Goal: Contribute content

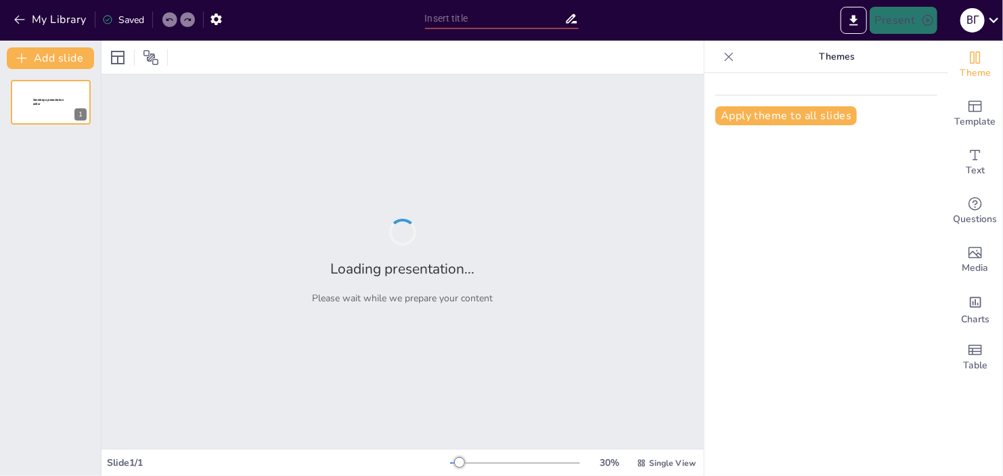
type input "Роль теорій соціальної роботи у професійній діяльності соціальних працівників"
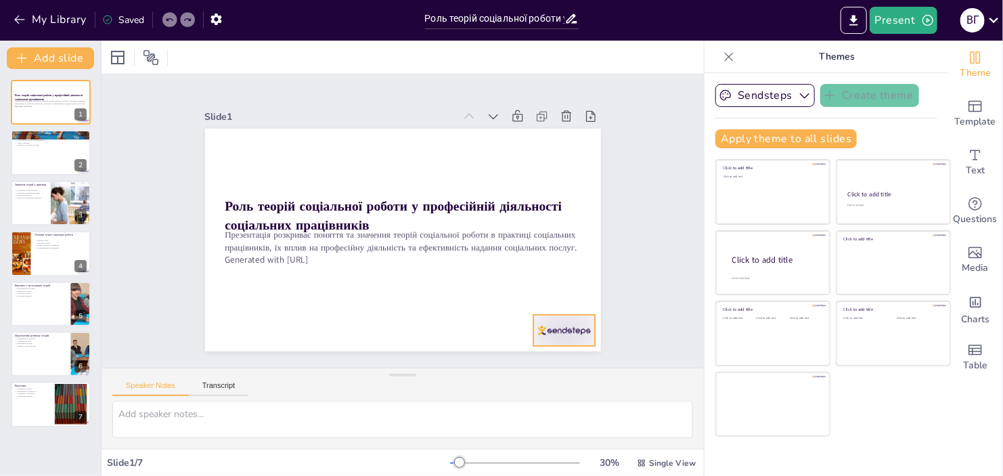
click at [554, 328] on div at bounding box center [552, 346] width 65 height 37
click at [560, 297] on icon at bounding box center [567, 304] width 14 height 14
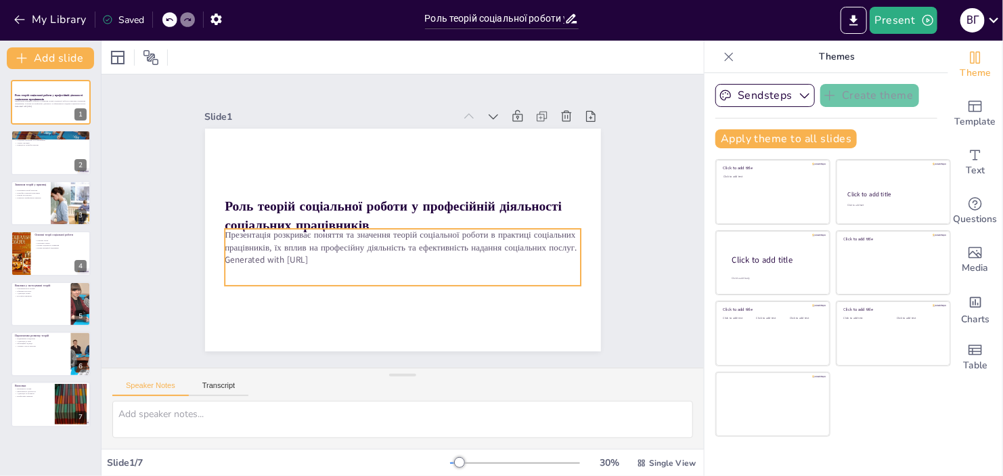
click at [285, 254] on p "Generated with [URL]" at bounding box center [398, 259] width 355 height 49
click at [332, 255] on p "Generated with [URL]" at bounding box center [398, 259] width 355 height 49
click at [324, 255] on p "Generated with [URL]" at bounding box center [394, 259] width 351 height 86
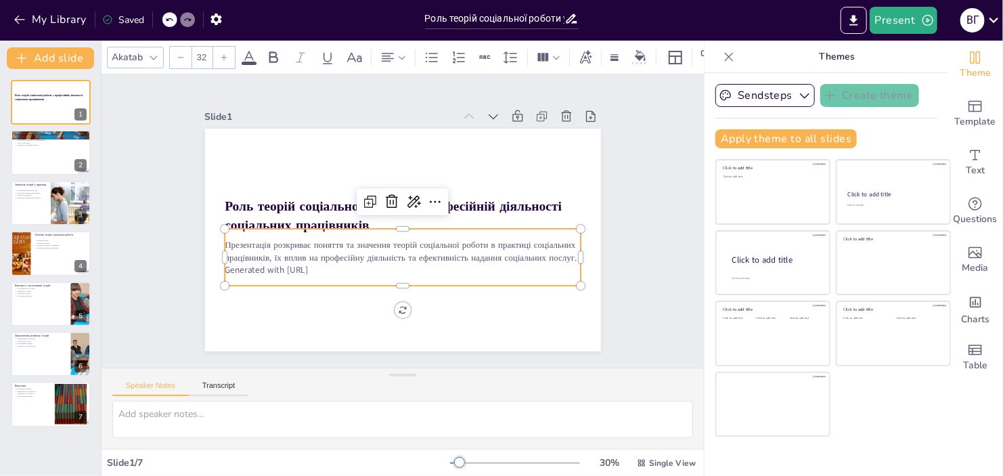
drag, startPoint x: 329, startPoint y: 262, endPoint x: 166, endPoint y: 252, distance: 163.4
click at [166, 252] on div "Slide 1 Роль теорій соціальної роботи у професійній діяльності соціальних праці…" at bounding box center [402, 221] width 496 height 309
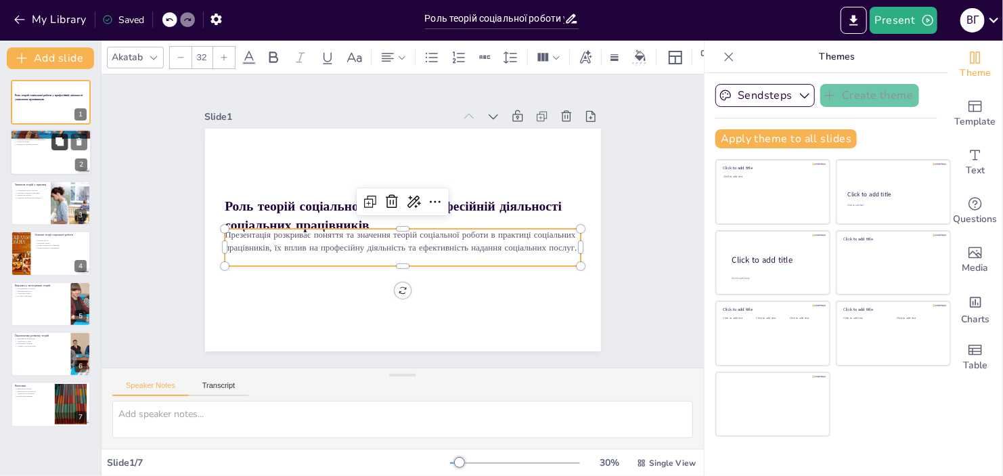
click at [62, 144] on icon at bounding box center [60, 142] width 8 height 8
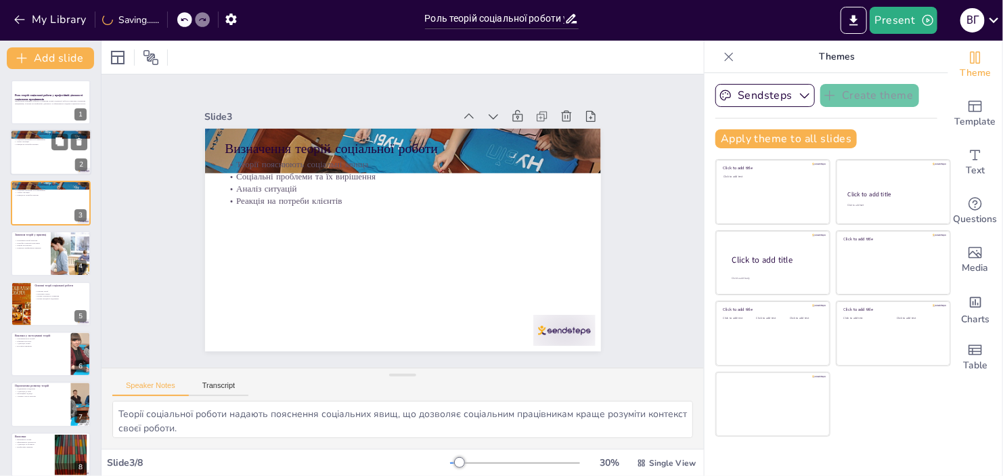
click at [17, 151] on div at bounding box center [50, 153] width 81 height 46
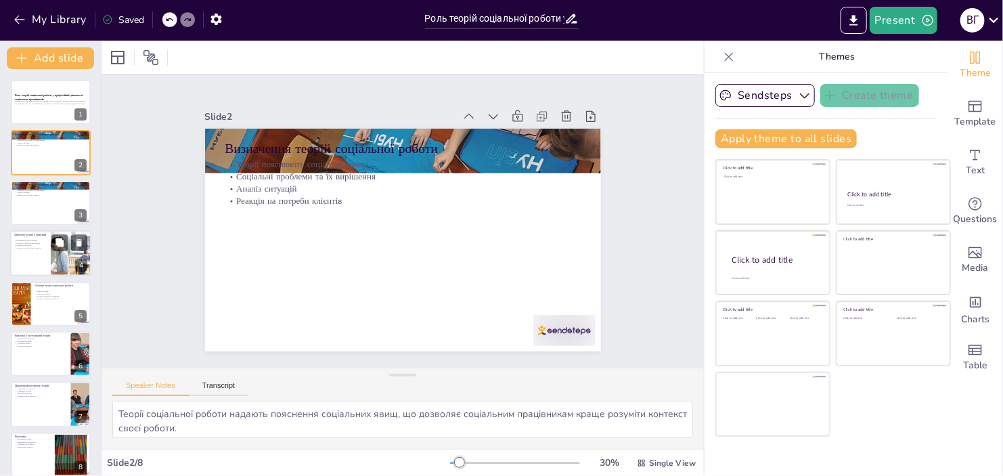
click at [35, 249] on div "Розуміння потреб клієнтів Розробка стратегій втручання Оцінка результатів Розви…" at bounding box center [30, 245] width 32 height 12
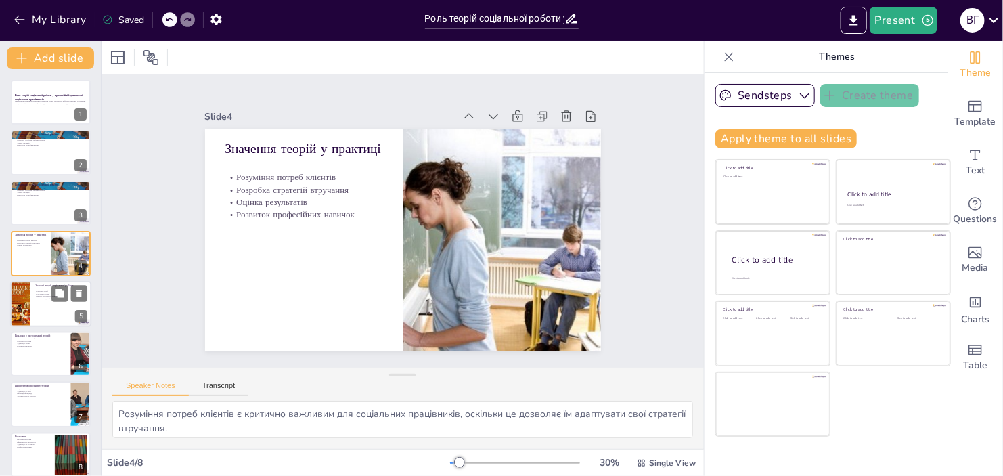
click at [24, 298] on div at bounding box center [20, 304] width 30 height 46
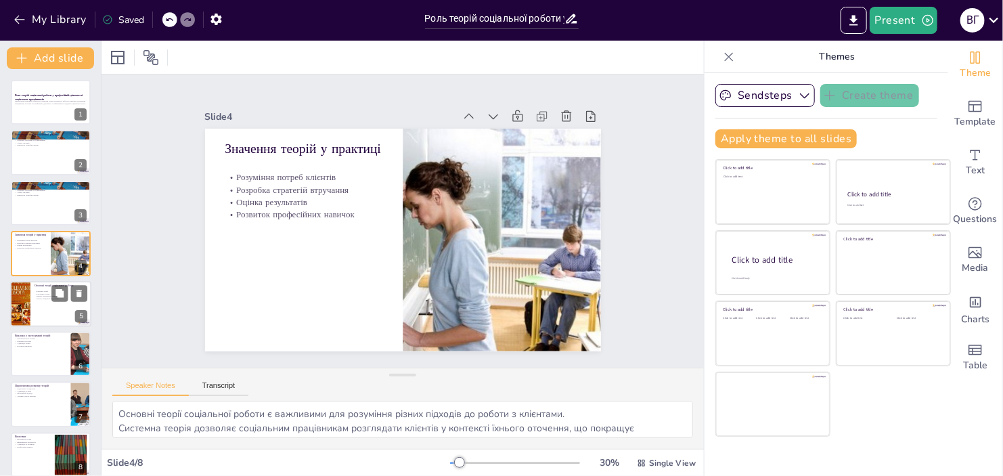
scroll to position [12, 0]
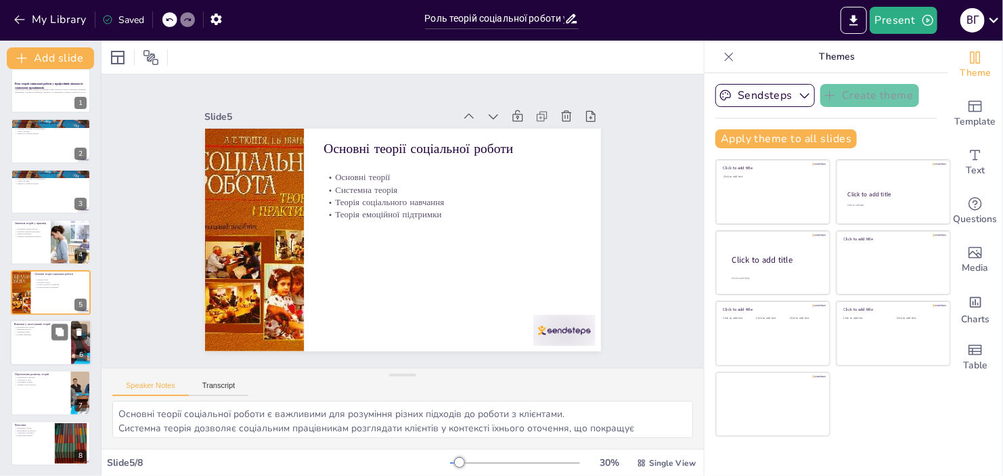
click at [49, 333] on p "Постійне навчання" at bounding box center [40, 334] width 53 height 3
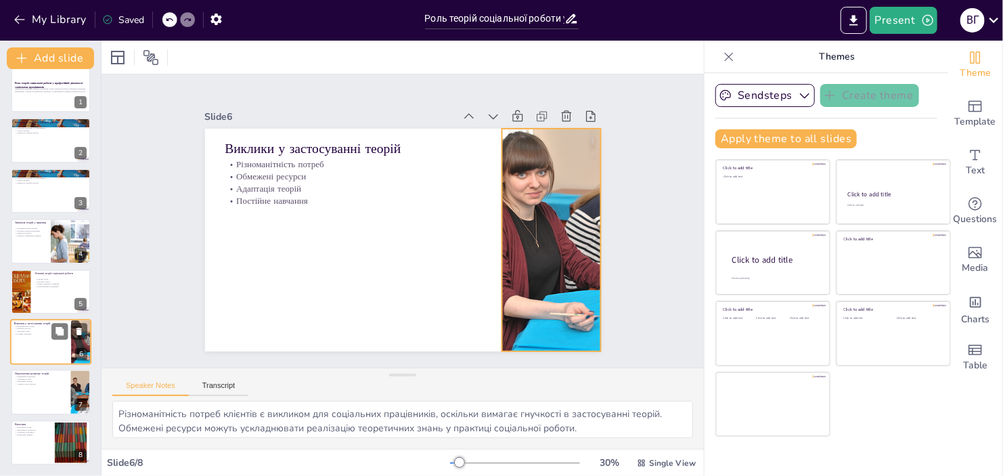
scroll to position [12, 0]
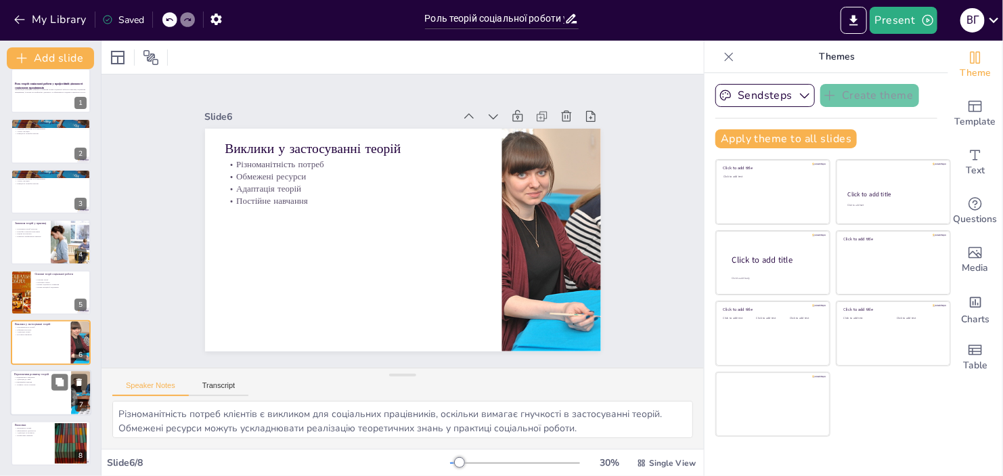
click at [43, 401] on div at bounding box center [50, 393] width 81 height 46
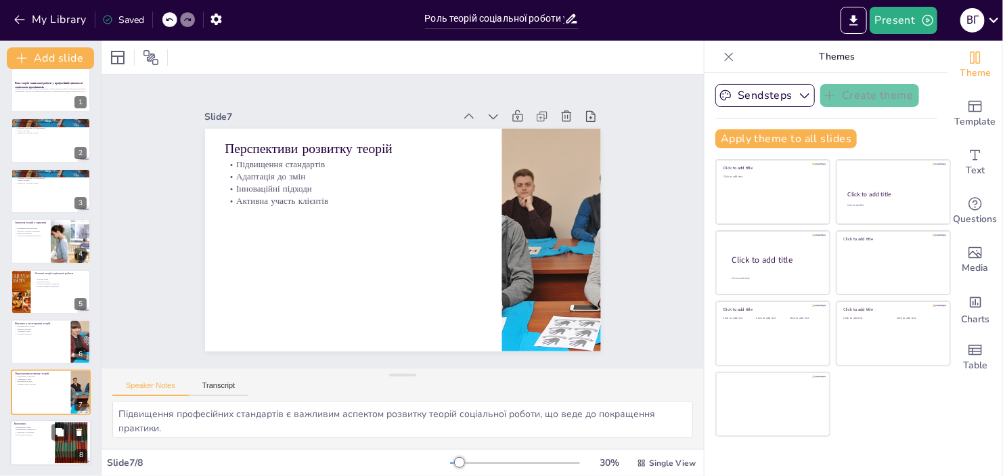
click at [32, 434] on p "Професійні навички" at bounding box center [32, 434] width 37 height 3
type textarea "Теорії соціальної роботи є критично важливими для розуміння і покращення практи…"
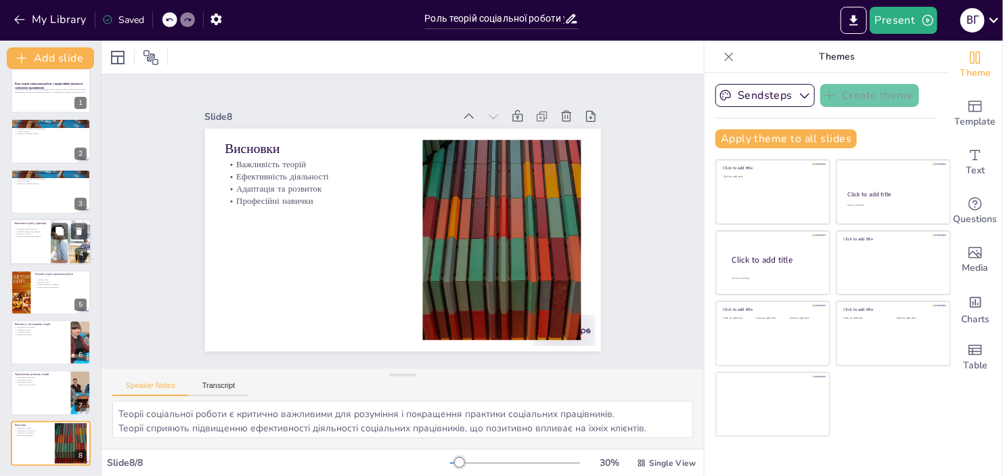
scroll to position [0, 0]
